Goal: Task Accomplishment & Management: Use online tool/utility

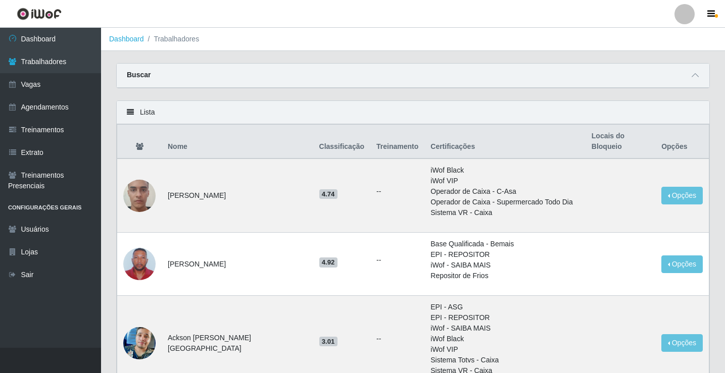
click at [661, 45] on ol "Dashboard Trabalhadores" at bounding box center [413, 39] width 624 height 23
click at [89, 33] on link "Dashboard" at bounding box center [50, 39] width 101 height 23
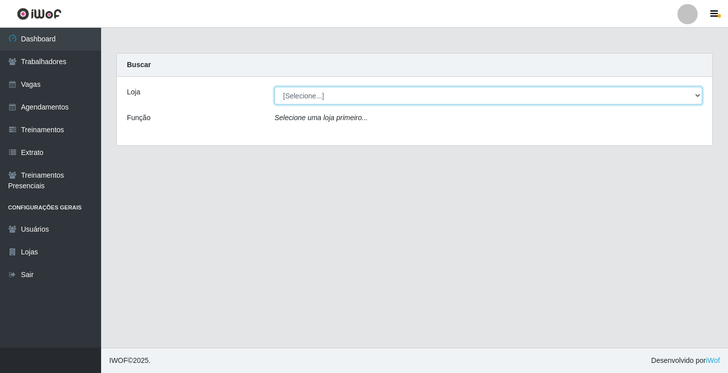
click at [689, 98] on select "[Selecione...] Supermercado VOLLET" at bounding box center [487, 96] width 427 height 18
select select "72"
click at [274, 87] on select "[Selecione...] Supermercado VOLLET" at bounding box center [487, 96] width 427 height 18
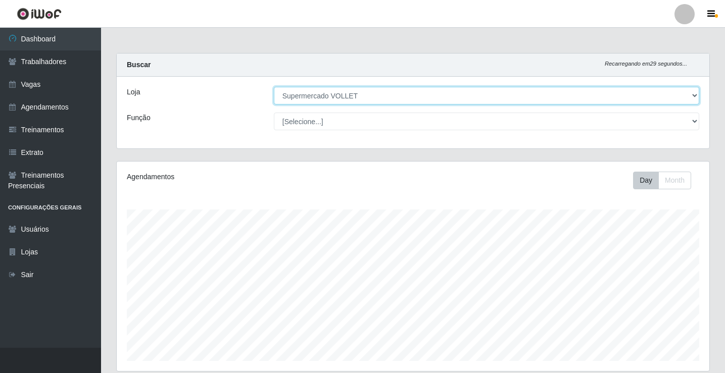
scroll to position [275, 0]
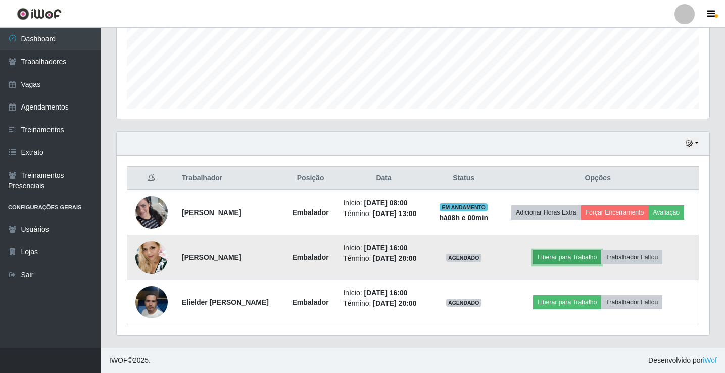
click at [559, 251] on button "Liberar para Trabalho" at bounding box center [567, 258] width 68 height 14
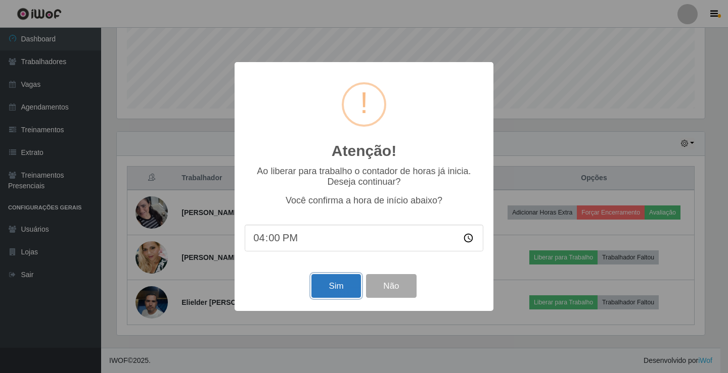
click at [344, 286] on button "Sim" at bounding box center [335, 286] width 49 height 24
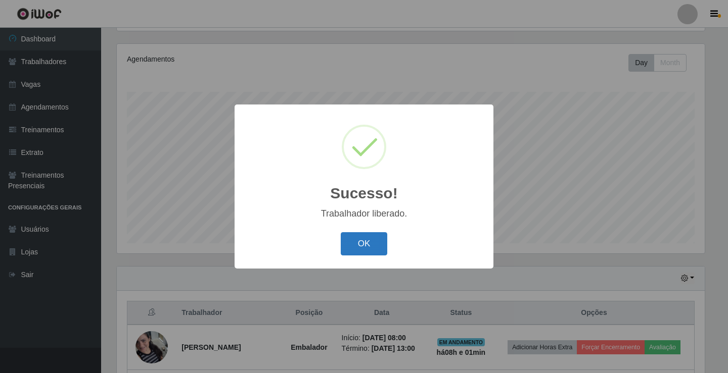
click at [364, 245] on button "OK" at bounding box center [364, 244] width 47 height 24
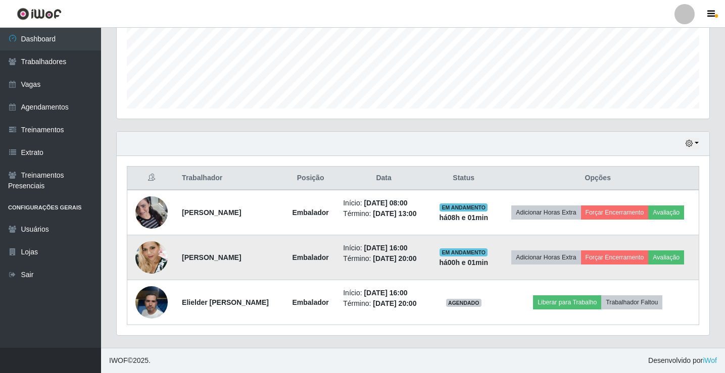
scroll to position [275, 0]
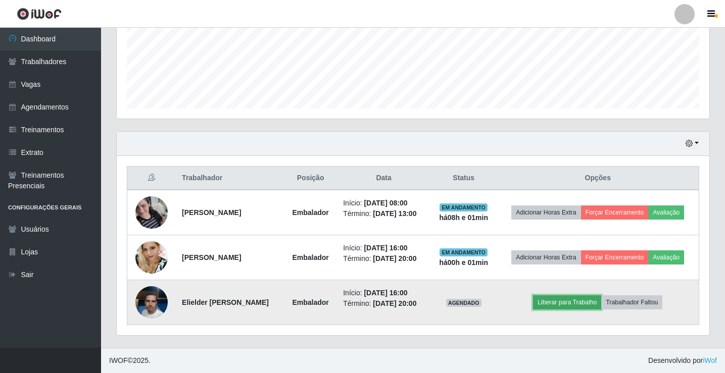
click at [572, 299] on button "Liberar para Trabalho" at bounding box center [567, 303] width 68 height 14
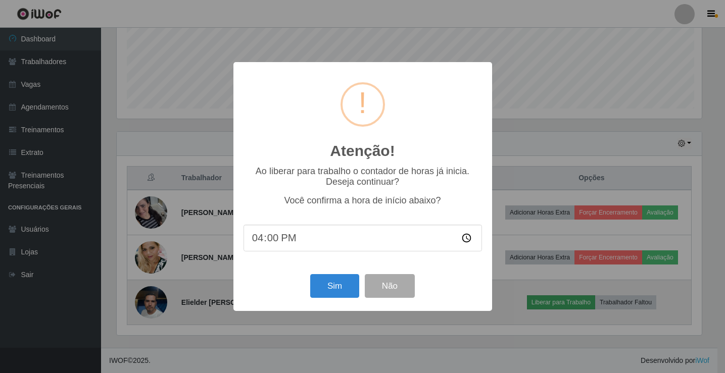
scroll to position [210, 588]
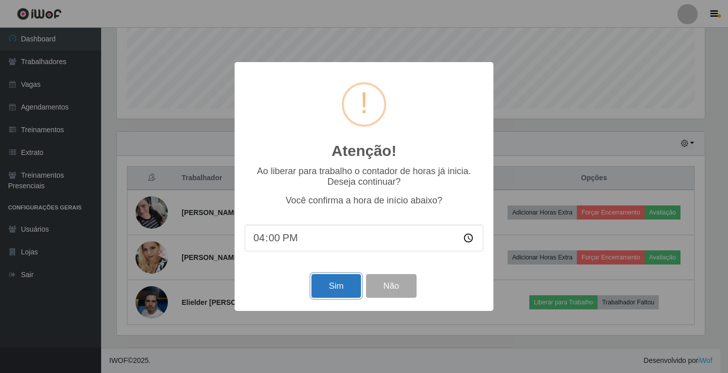
click at [341, 290] on button "Sim" at bounding box center [335, 286] width 49 height 24
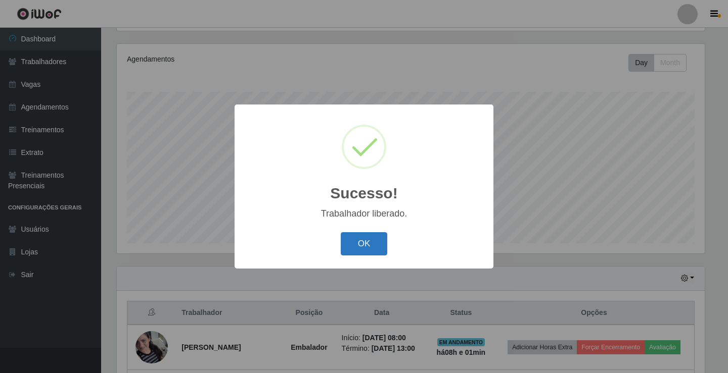
click at [365, 245] on button "OK" at bounding box center [364, 244] width 47 height 24
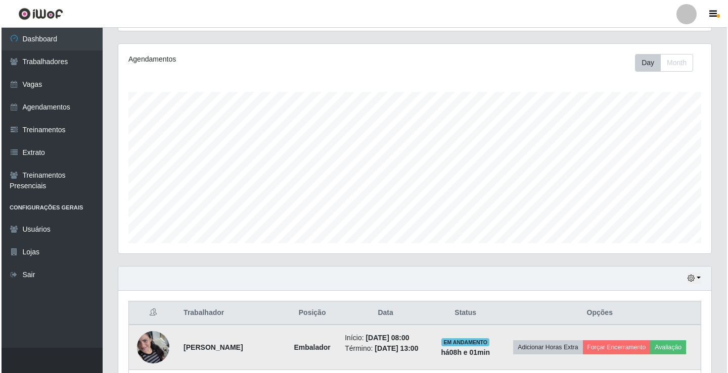
scroll to position [275, 0]
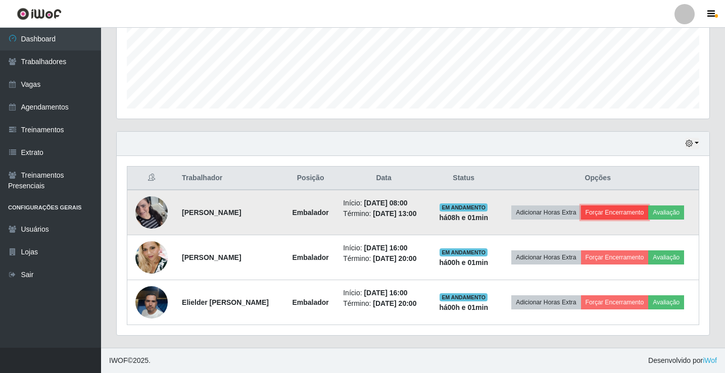
click at [636, 206] on button "Forçar Encerramento" at bounding box center [615, 213] width 68 height 14
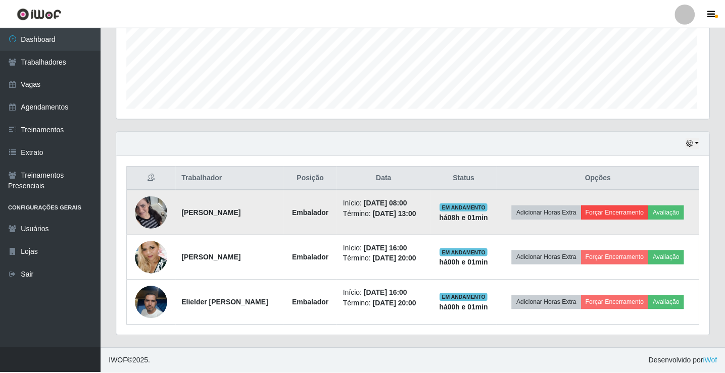
scroll to position [210, 588]
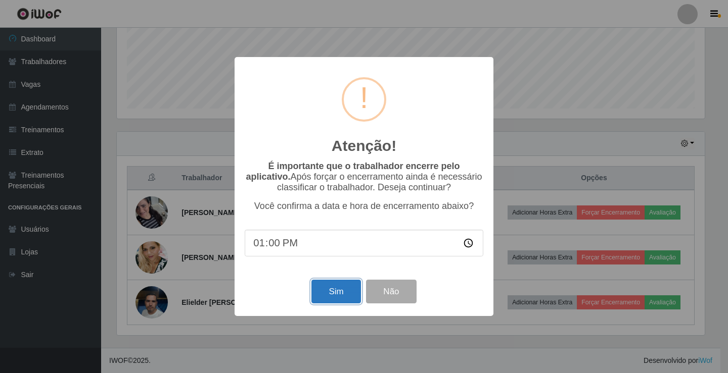
click at [331, 296] on button "Sim" at bounding box center [335, 292] width 49 height 24
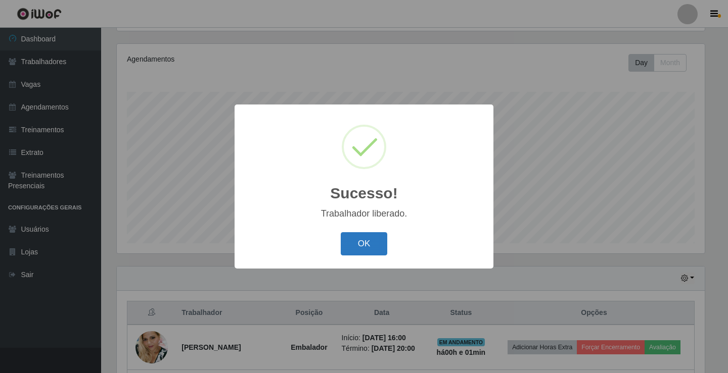
click at [360, 242] on button "OK" at bounding box center [364, 244] width 47 height 24
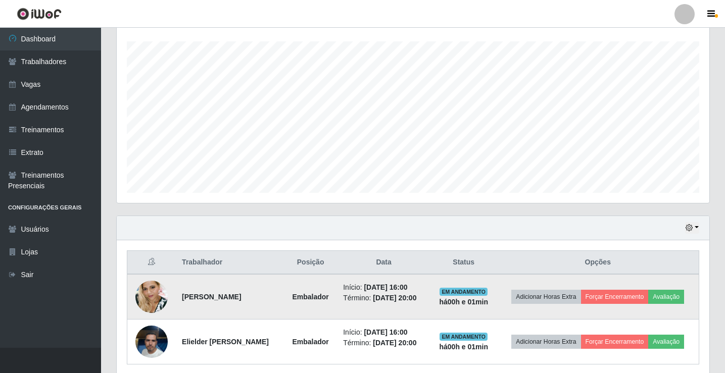
scroll to position [208, 0]
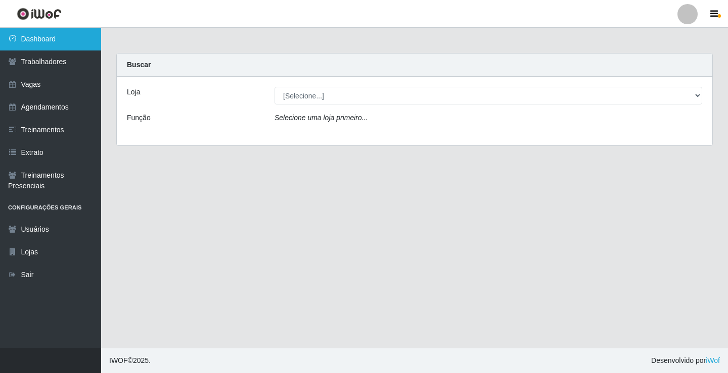
click at [69, 38] on link "Dashboard" at bounding box center [50, 39] width 101 height 23
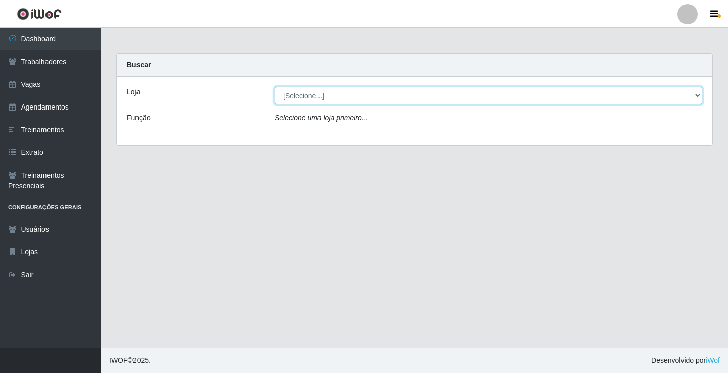
click at [693, 94] on select "[Selecione...] Supermercado VOLLET" at bounding box center [487, 96] width 427 height 18
click at [698, 96] on select "[Selecione...] Supermercado VOLLET" at bounding box center [487, 96] width 427 height 18
click at [695, 94] on select "[Selecione...] Supermercado VOLLET" at bounding box center [487, 96] width 427 height 18
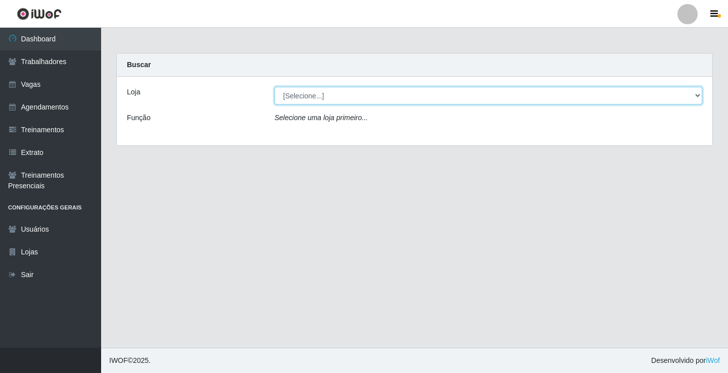
click at [695, 94] on select "[Selecione...] Supermercado VOLLET" at bounding box center [487, 96] width 427 height 18
select select "72"
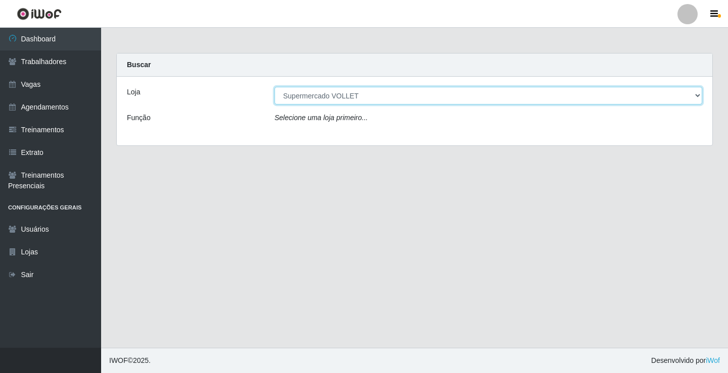
click at [274, 87] on select "[Selecione...] Supermercado VOLLET" at bounding box center [487, 96] width 427 height 18
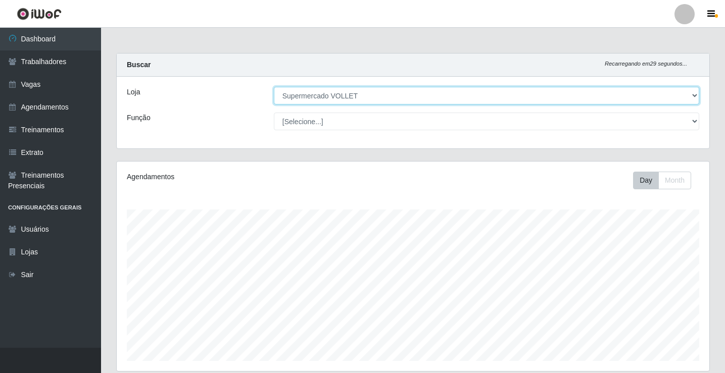
scroll to position [208, 0]
